Goal: Task Accomplishment & Management: Manage account settings

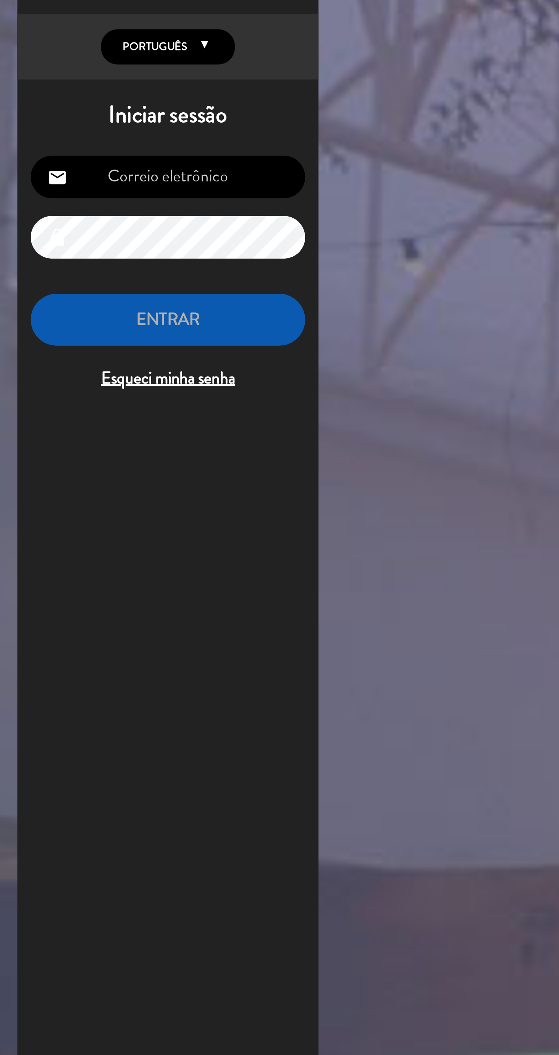
click at [49, 123] on input "email" at bounding box center [78, 118] width 125 height 19
type input "[EMAIL_ADDRESS][DOMAIN_NAME]"
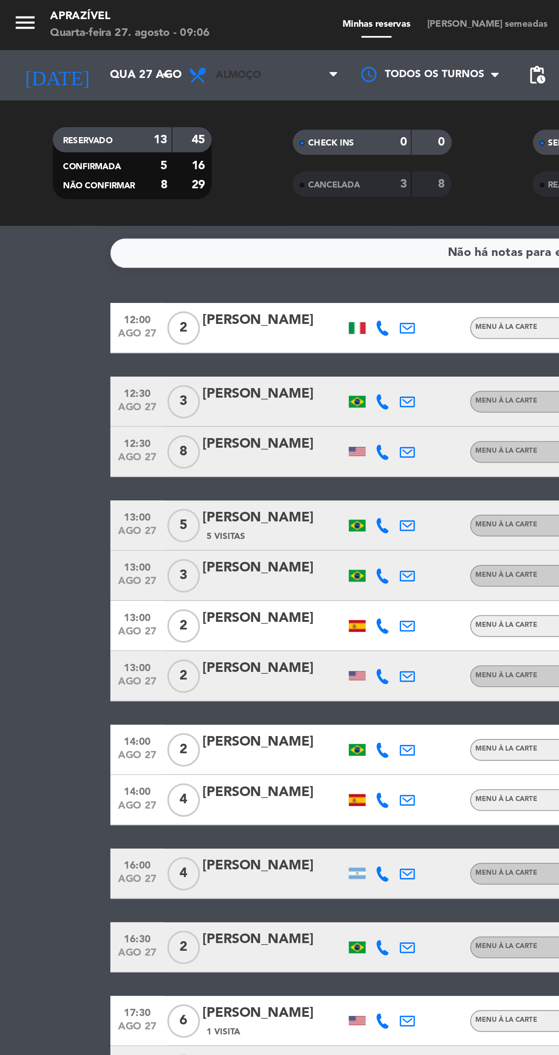
click at [95, 35] on icon at bounding box center [91, 34] width 11 height 9
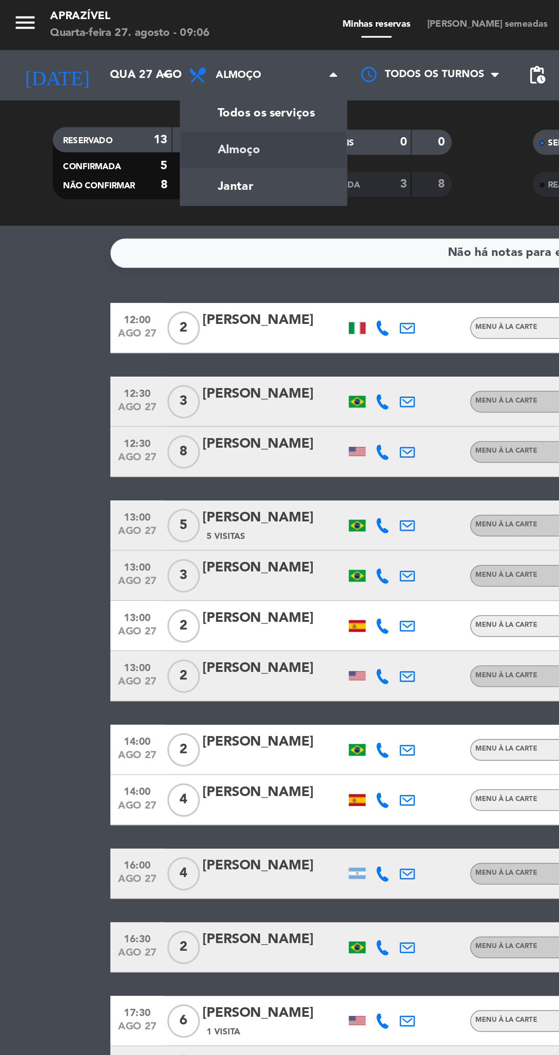
click at [108, 91] on div "menu Aprazível Quarta-feira 27. agosto - 09:06 Minhas reservas Mesas semeadas D…" at bounding box center [279, 51] width 559 height 103
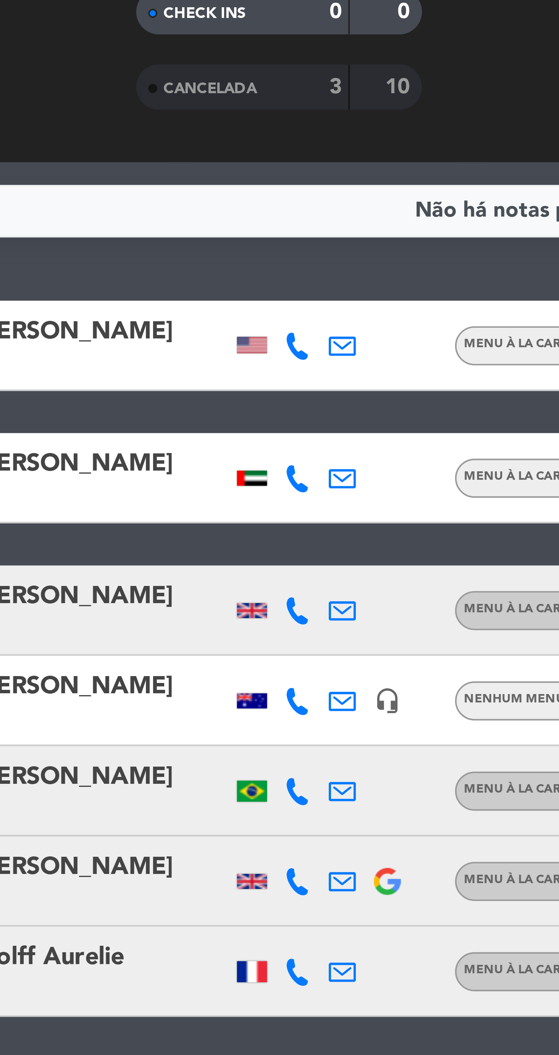
click at [164, 183] on div at bounding box center [163, 183] width 8 height 4
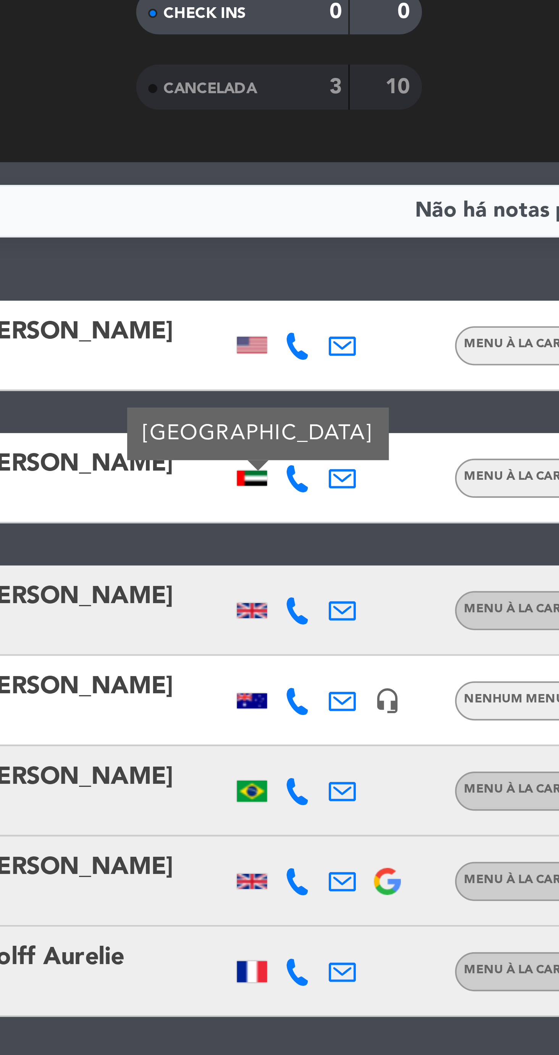
click at [144, 198] on div "18:00 [DATE] 2 [PERSON_NAME] À La Carte airplanemode_active CONFIRMADA border_a…" at bounding box center [279, 519] width 458 height 763
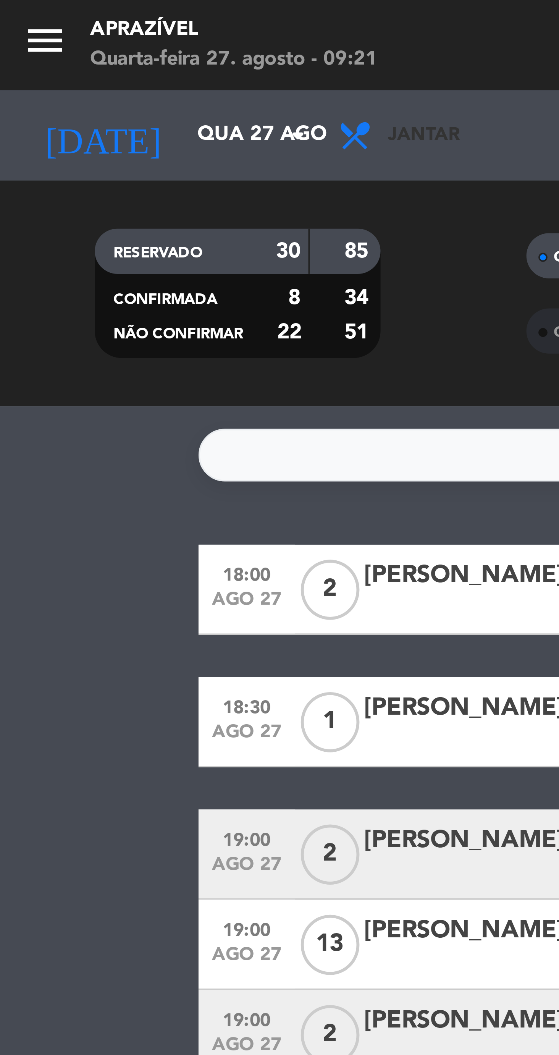
click at [110, 32] on span "Jantar" at bounding box center [108, 34] width 18 height 5
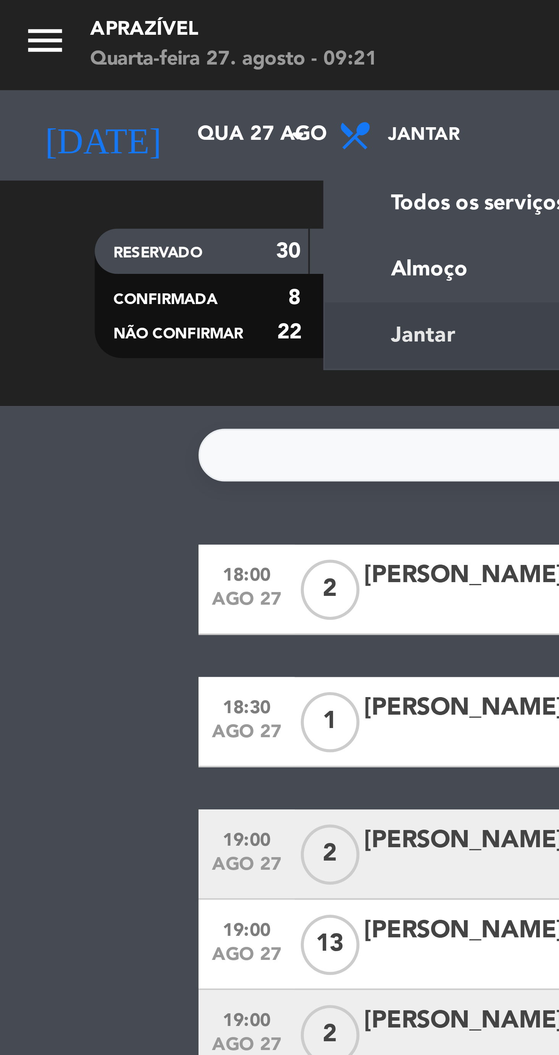
click at [115, 69] on div "menu Aprazível Quarta-feira 27. agosto - 09:21 Minhas reservas Mesas semeadas D…" at bounding box center [279, 51] width 559 height 103
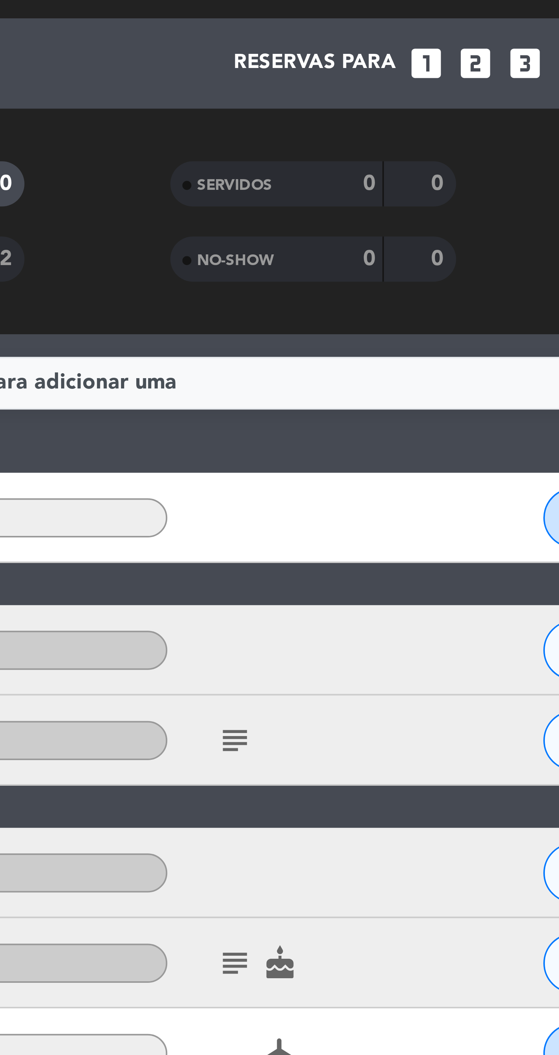
click at [368, 206] on icon "subject" at bounding box center [369, 206] width 9 height 9
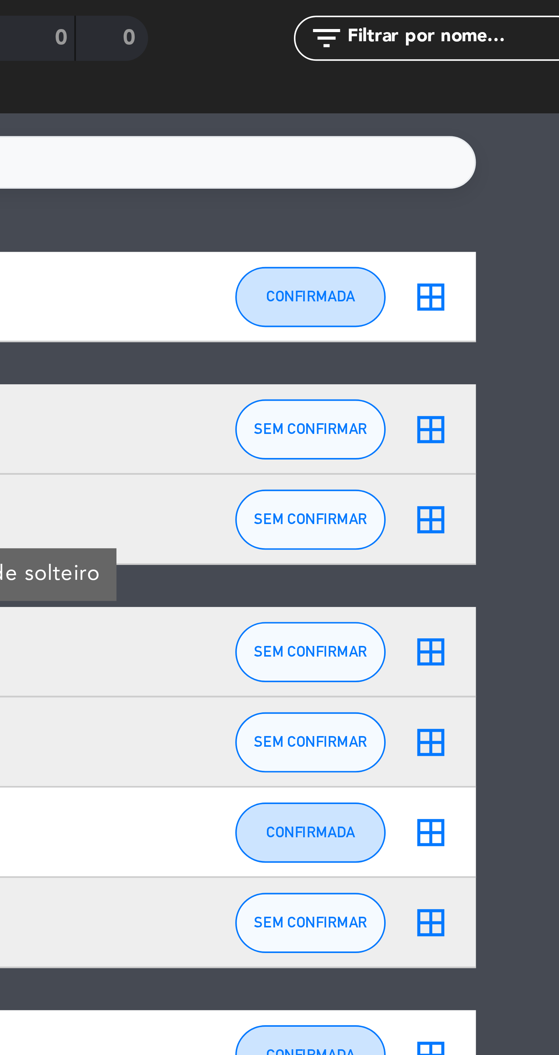
click at [498, 243] on icon "border_all" at bounding box center [497, 239] width 9 height 9
